Goal: Transaction & Acquisition: Purchase product/service

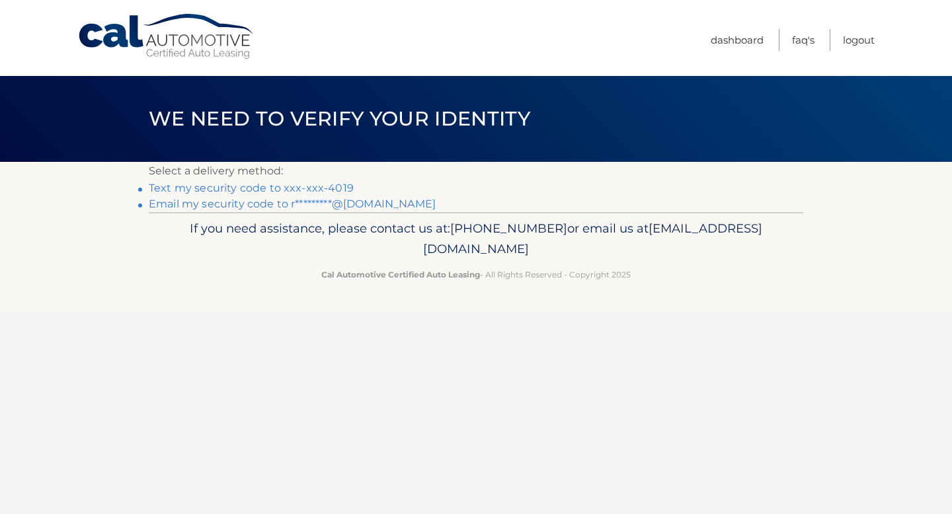
click at [312, 188] on link "Text my security code to xxx-xxx-4019" at bounding box center [251, 188] width 205 height 13
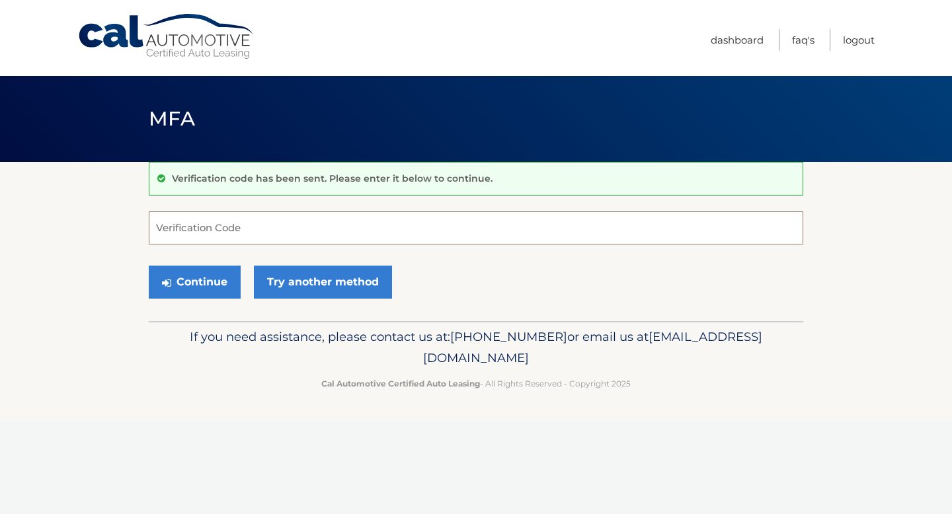
click at [314, 233] on input "Verification Code" at bounding box center [476, 228] width 655 height 33
type input "712235"
click at [198, 283] on button "Continue" at bounding box center [195, 282] width 92 height 33
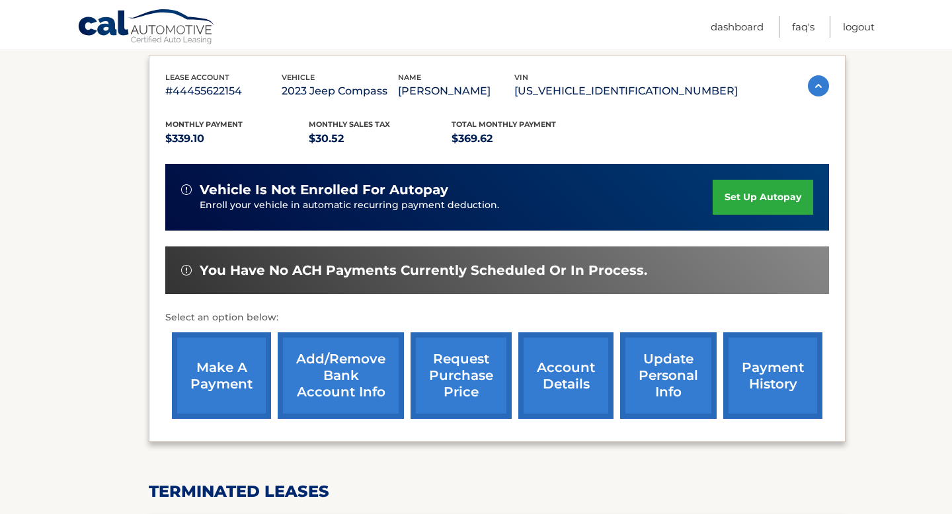
scroll to position [223, 0]
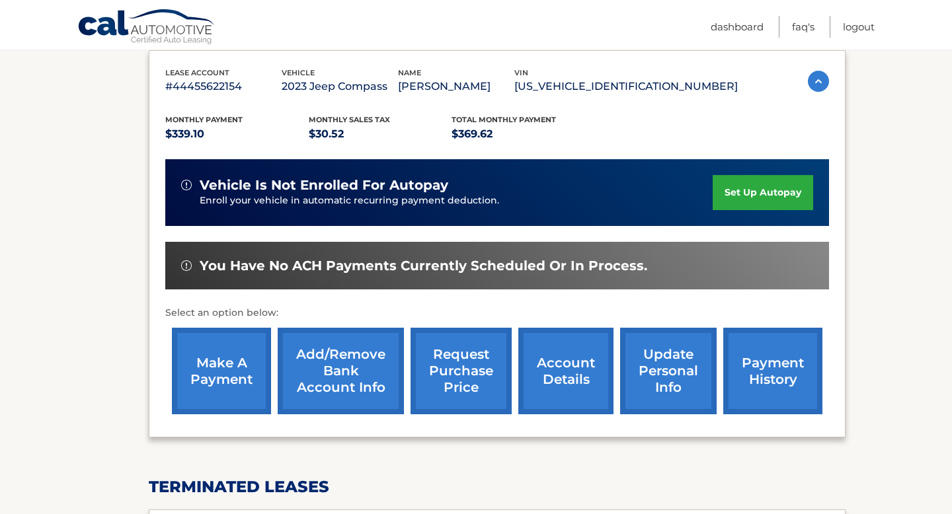
click at [223, 372] on link "make a payment" at bounding box center [221, 371] width 99 height 87
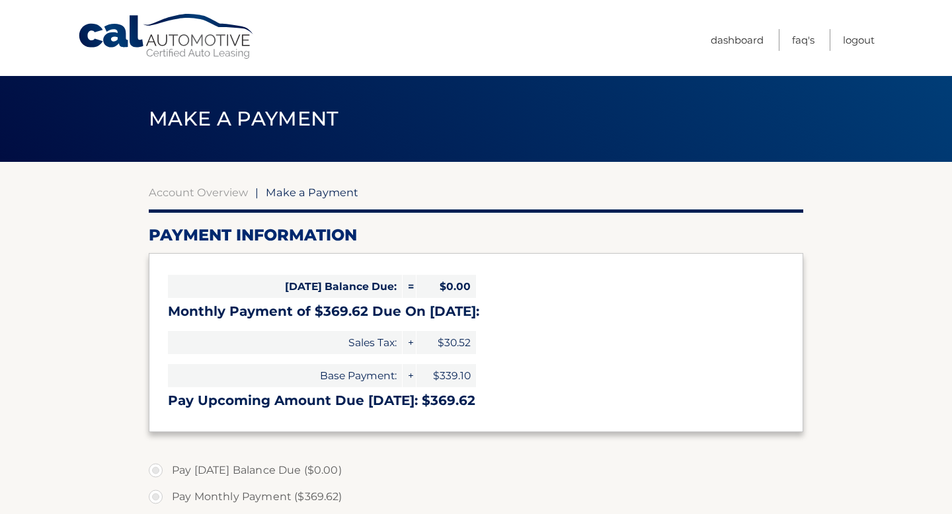
select select "MDBiMTMyOTMtNzY5Ni00Y2JiLWFkMDMtMDVmZTkwNjRiNWEz"
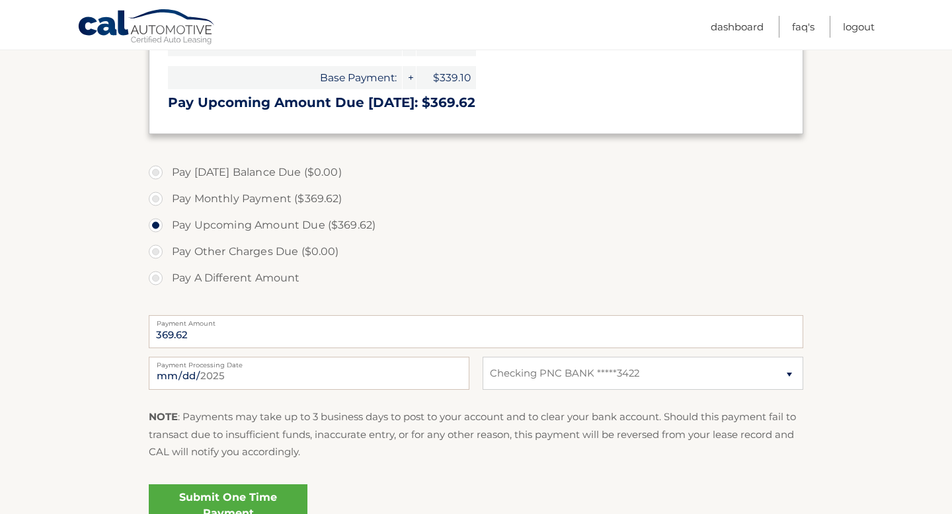
scroll to position [310, 0]
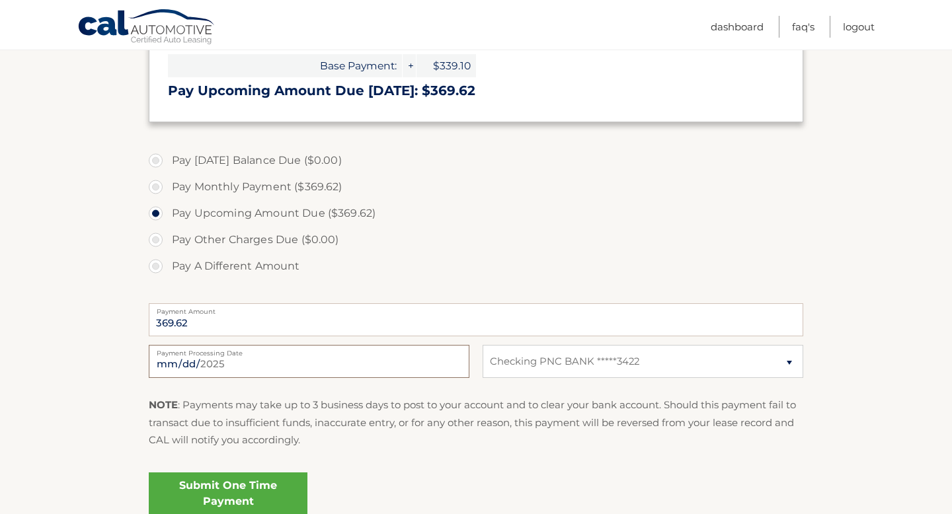
click at [278, 363] on input "2025-09-09" at bounding box center [309, 361] width 321 height 33
type input "2025-09-12"
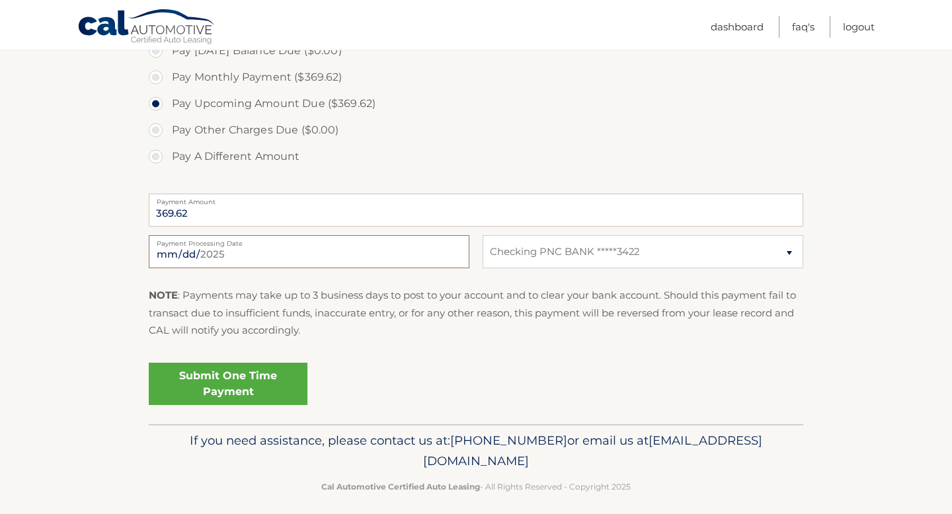
scroll to position [420, 0]
click at [155, 78] on label "Pay Monthly Payment ($369.62)" at bounding box center [476, 76] width 655 height 26
click at [155, 78] on input "Pay Monthly Payment ($369.62)" at bounding box center [160, 73] width 13 height 21
radio input "true"
click at [220, 383] on link "Submit One Time Payment" at bounding box center [228, 383] width 159 height 42
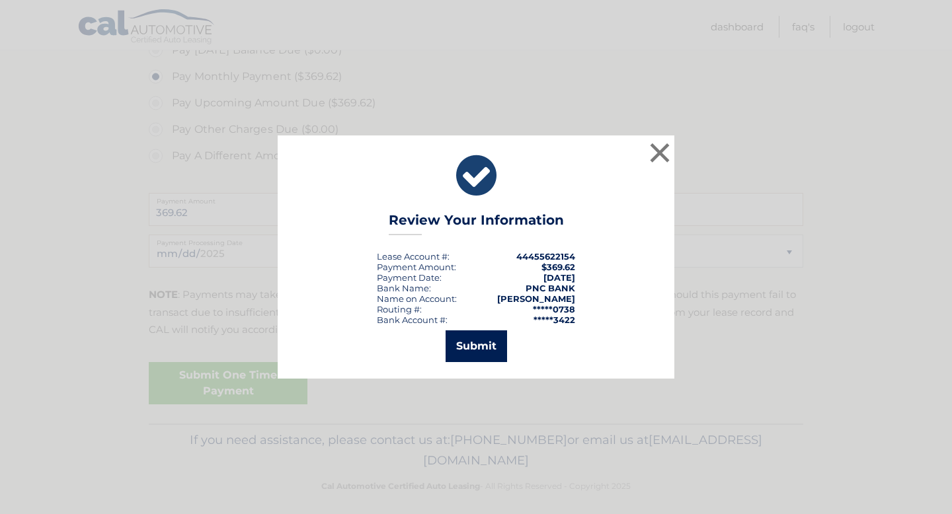
click at [481, 346] on button "Submit" at bounding box center [476, 347] width 61 height 32
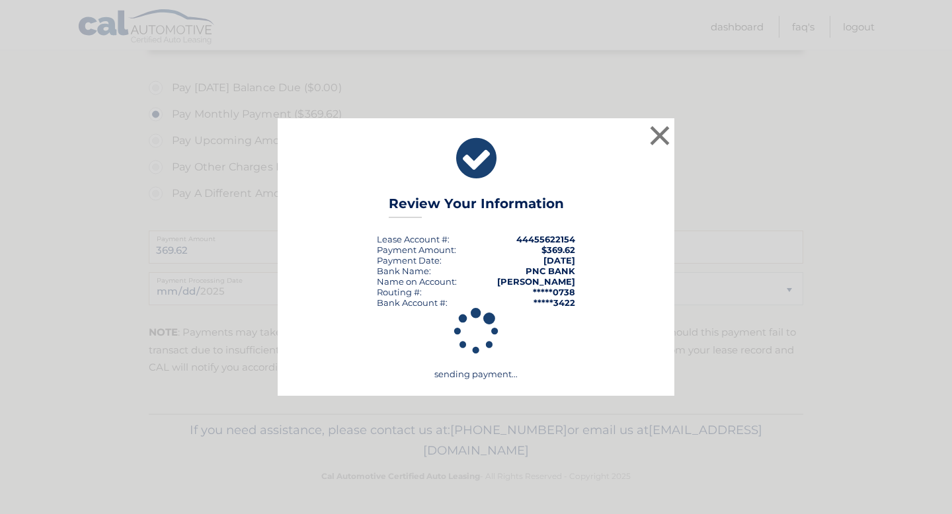
scroll to position [383, 0]
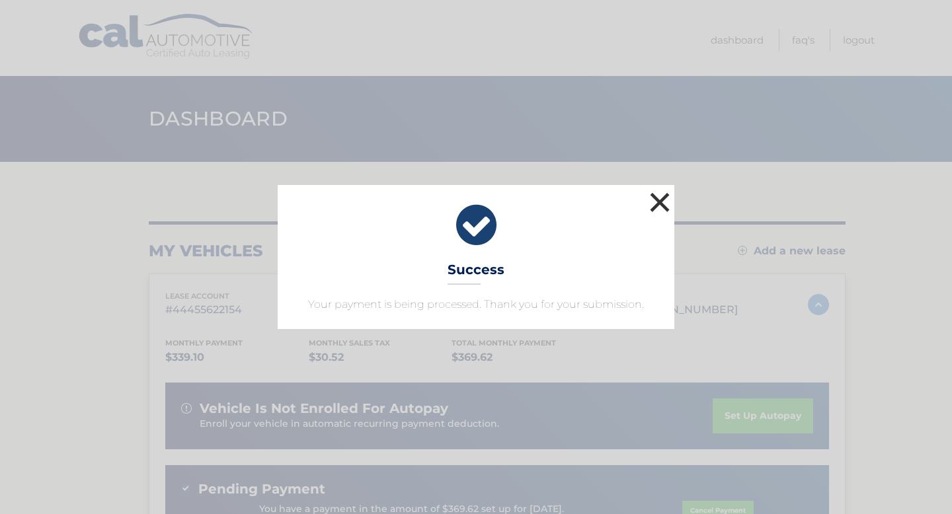
click at [658, 205] on button "×" at bounding box center [660, 202] width 26 height 26
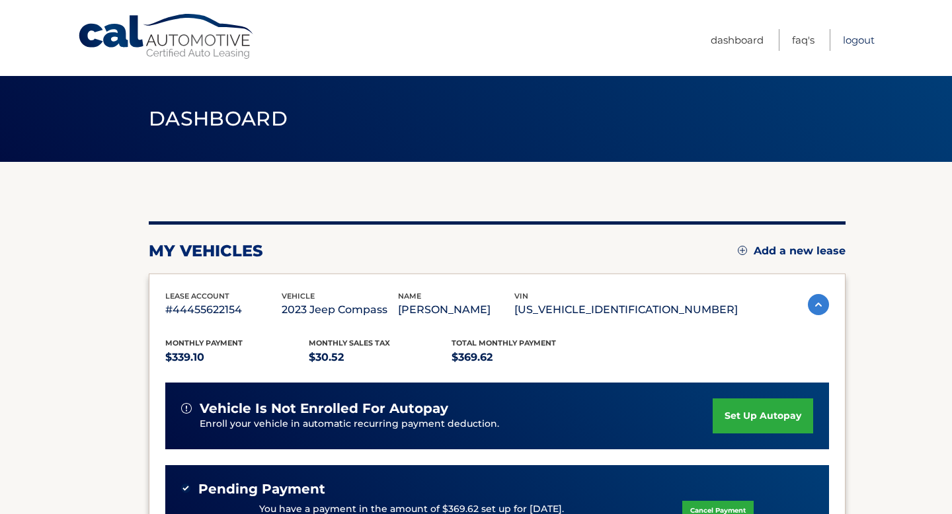
click at [855, 42] on link "Logout" at bounding box center [859, 40] width 32 height 22
